Goal: Task Accomplishment & Management: Use online tool/utility

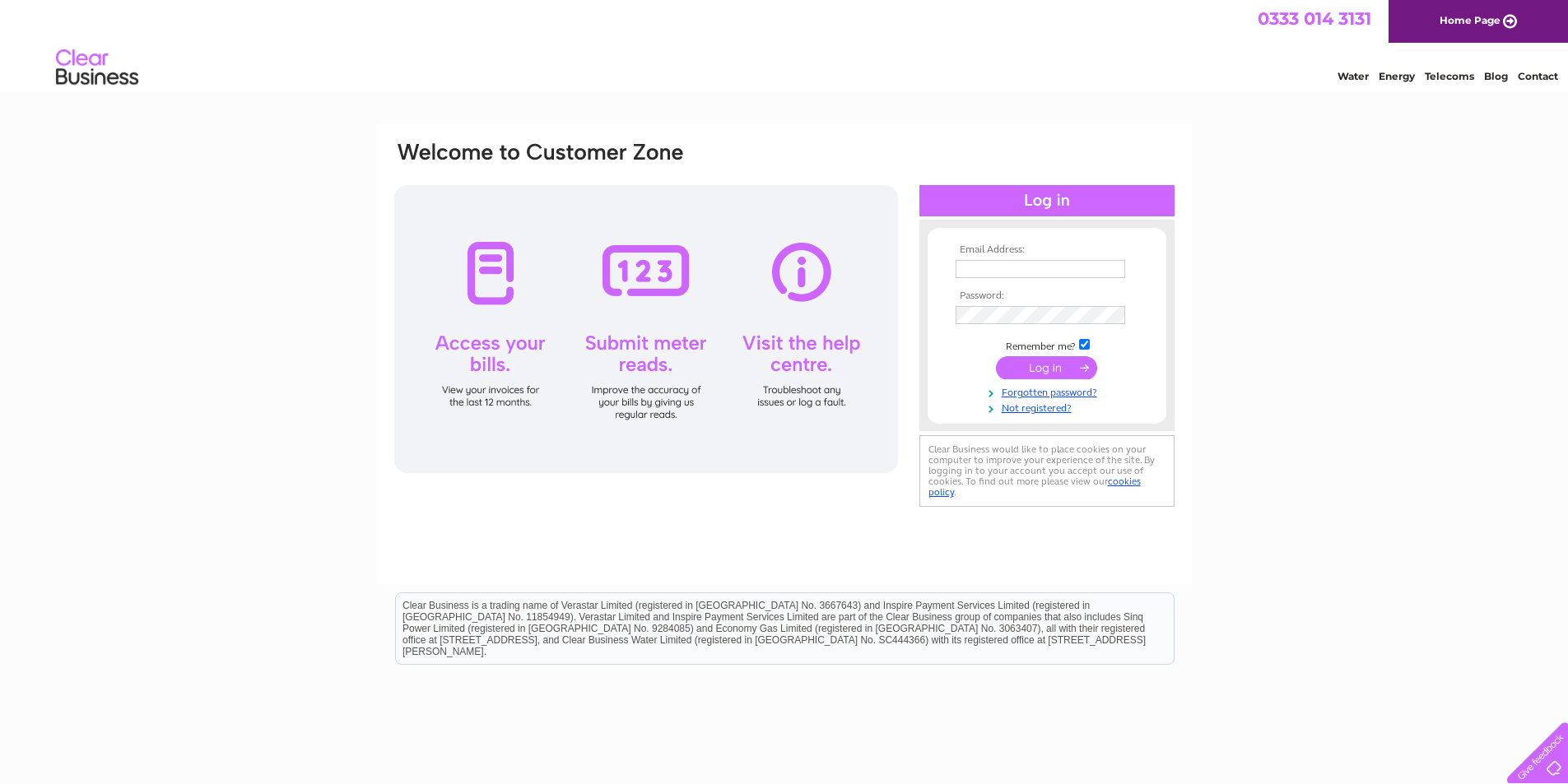
type input "ian@idscoachworks.com"
click at [1027, 366] on input "submit" at bounding box center [1046, 367] width 101 height 23
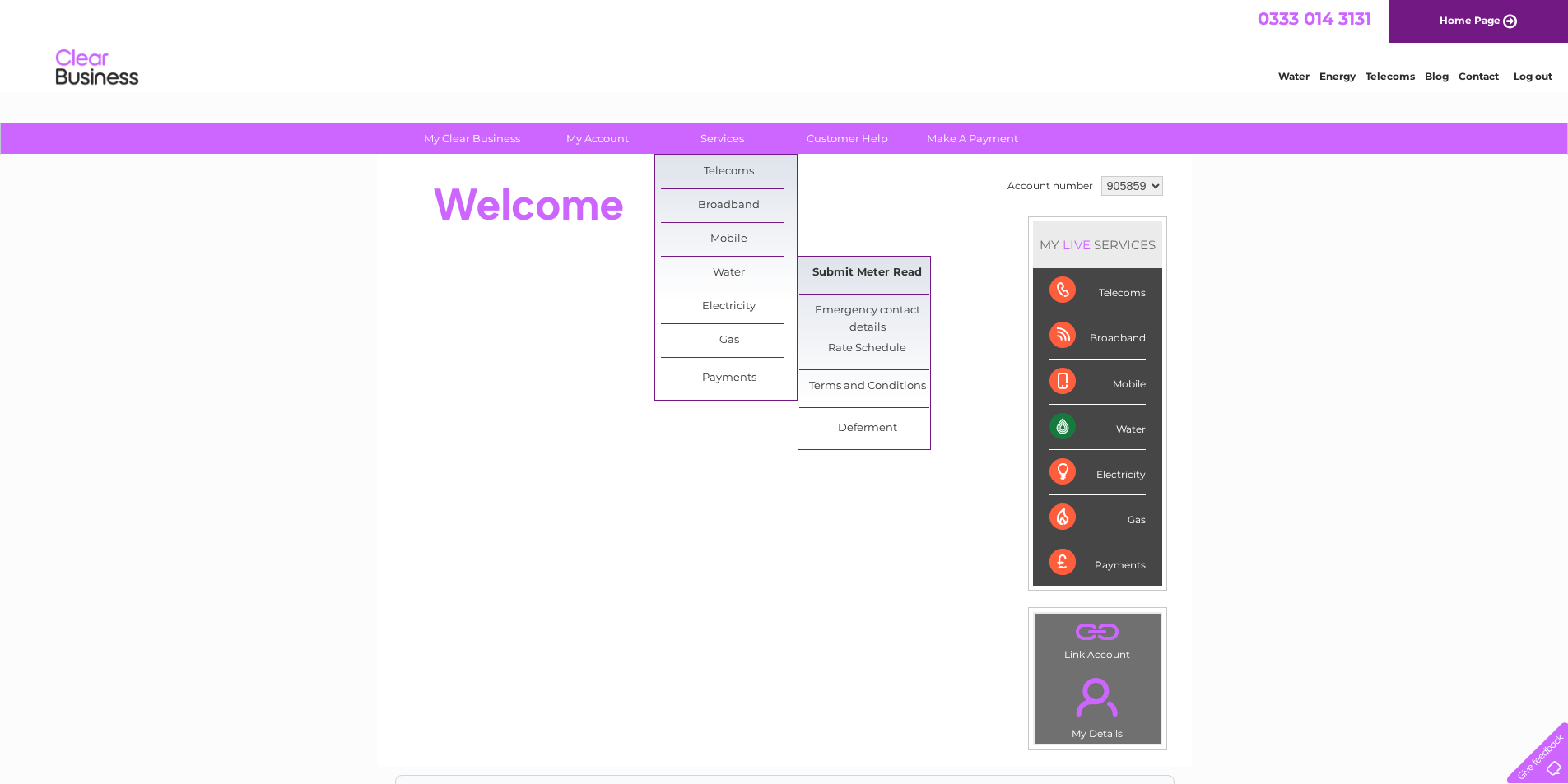
click at [843, 273] on link "Submit Meter Read" at bounding box center [866, 273] width 135 height 33
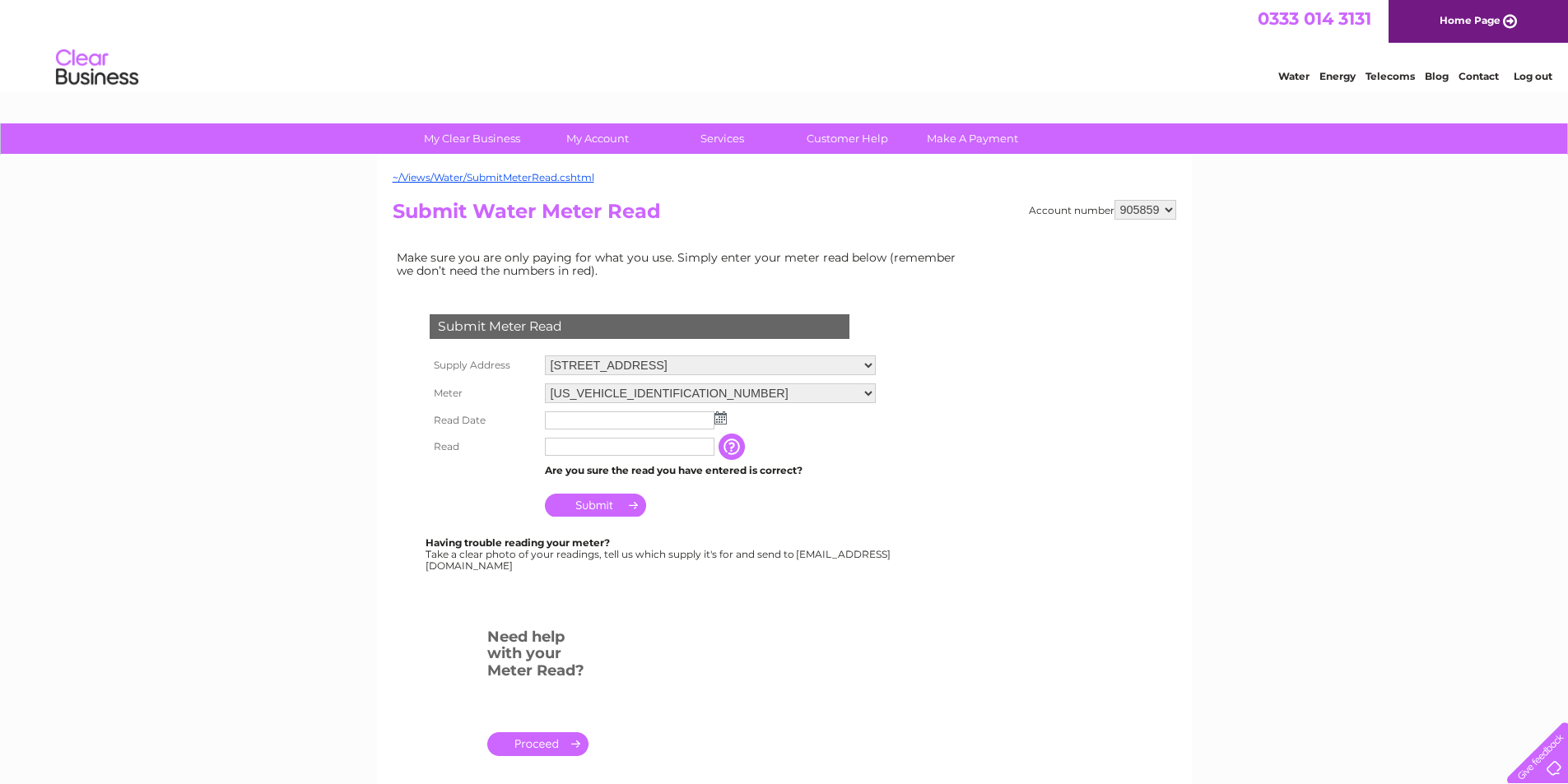
click at [724, 418] on img at bounding box center [721, 418] width 13 height 13
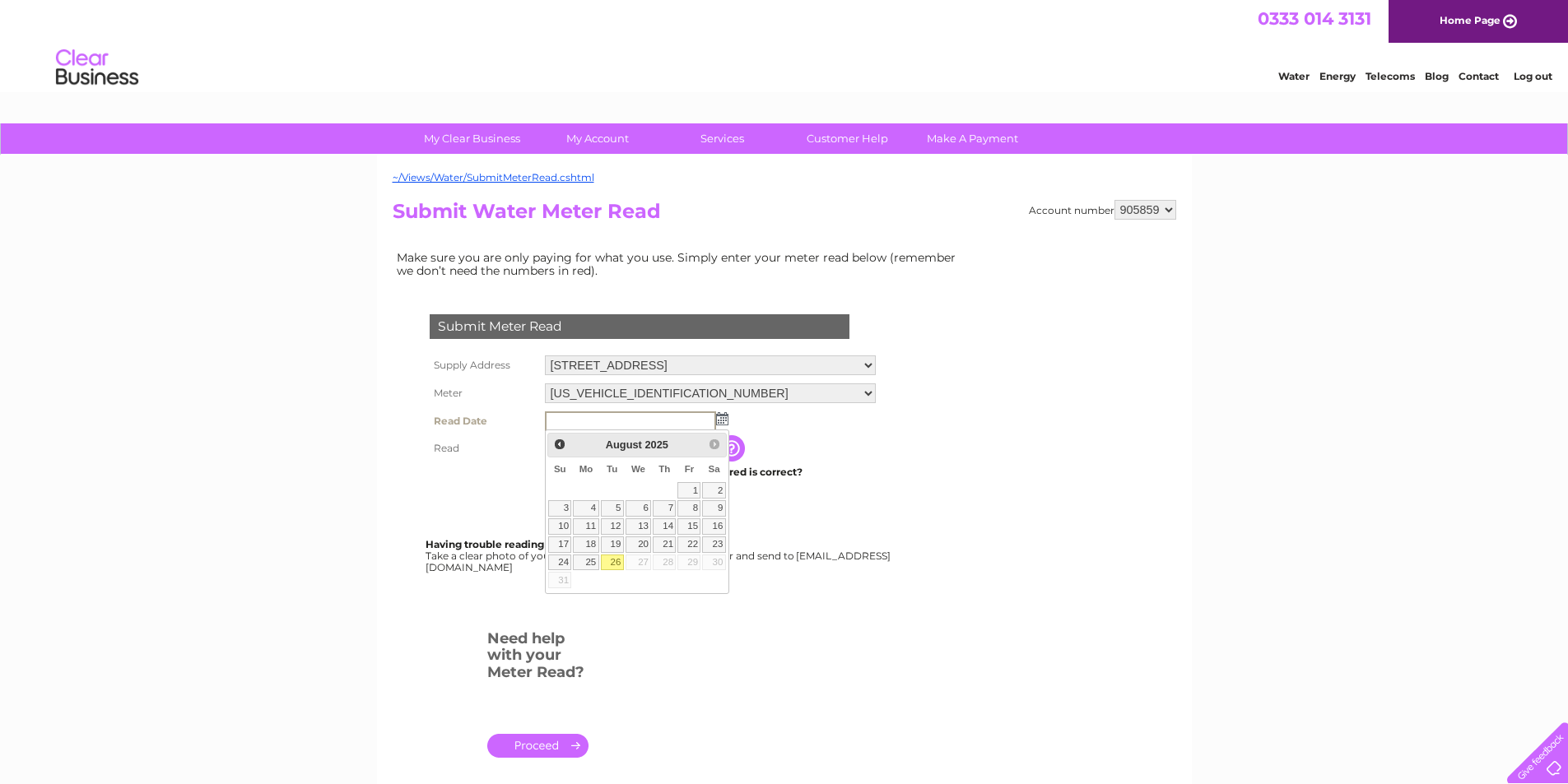
click at [617, 561] on link "26" at bounding box center [612, 562] width 23 height 16
type input "2025/08/26"
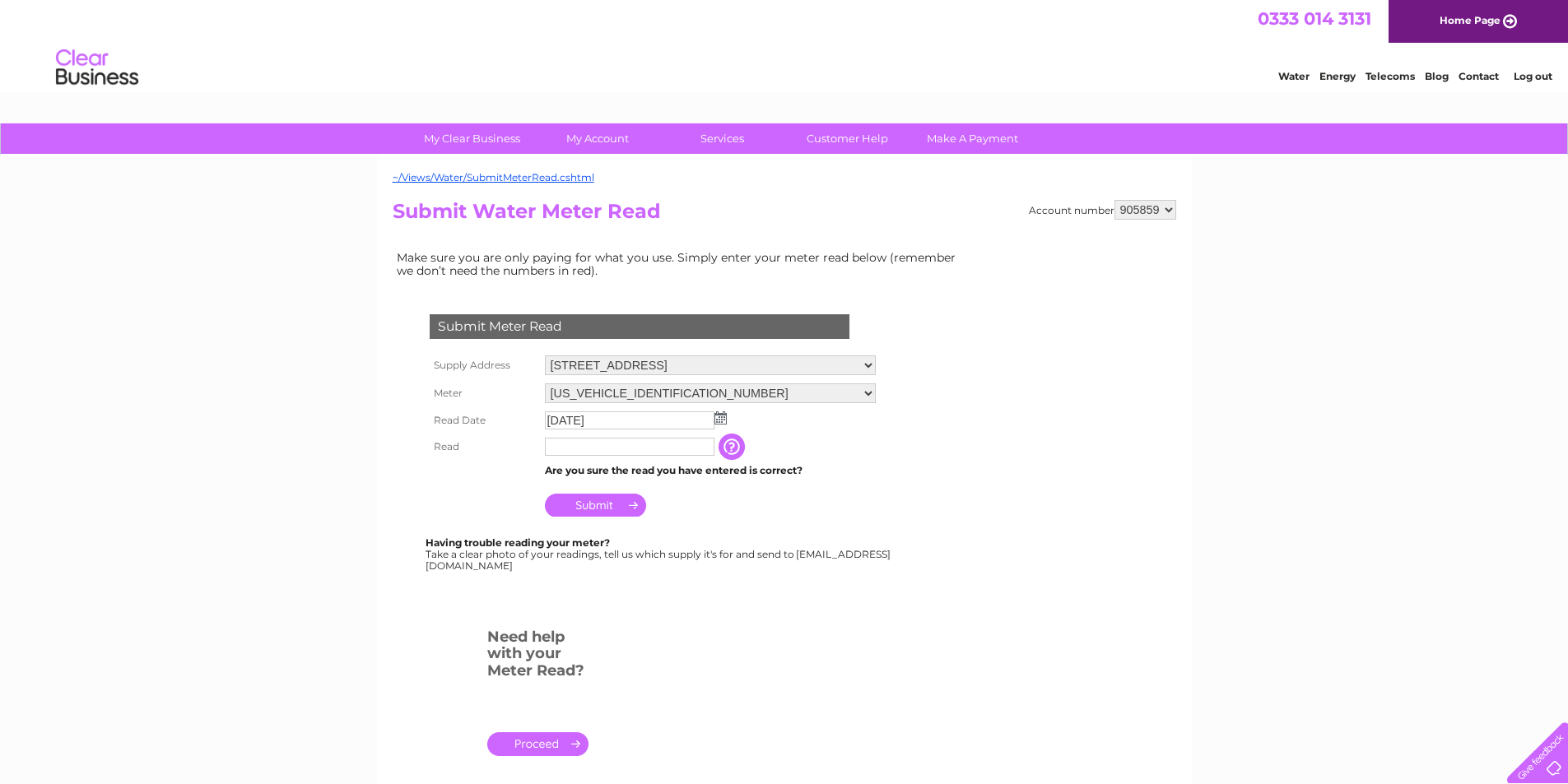
click at [618, 442] on input "text" at bounding box center [630, 447] width 170 height 18
type input "00111"
click at [608, 509] on input "Submit" at bounding box center [595, 506] width 101 height 23
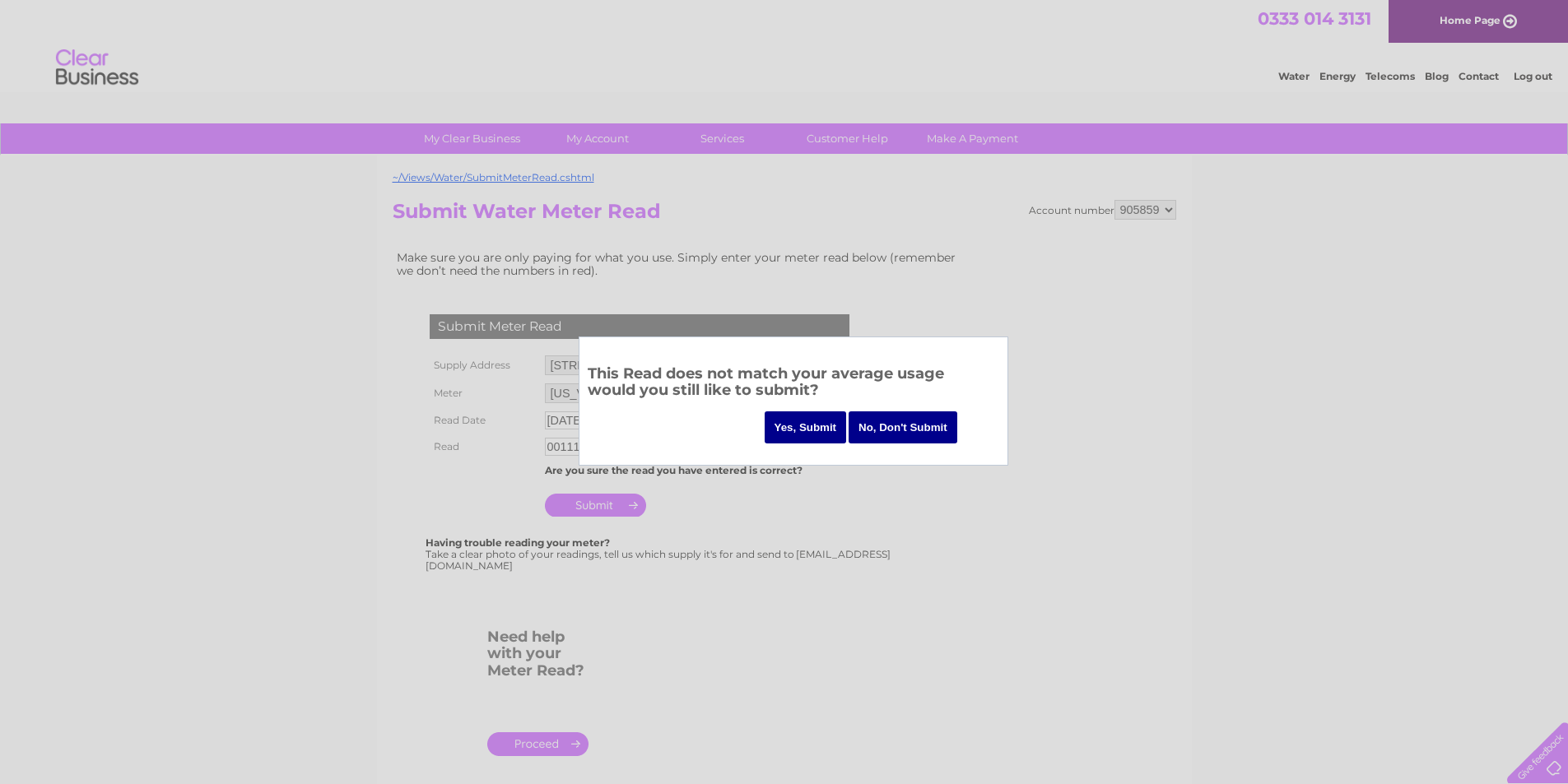
click at [804, 424] on input "Yes, Submit" at bounding box center [805, 427] width 83 height 32
